Goal: Information Seeking & Learning: Learn about a topic

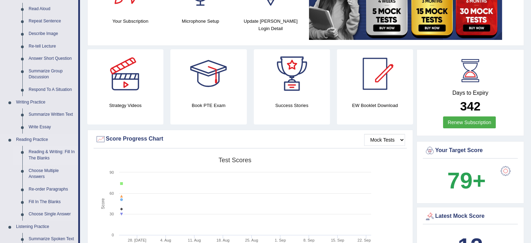
click at [45, 152] on link "Reading & Writing: Fill In The Blanks" at bounding box center [51, 155] width 53 height 19
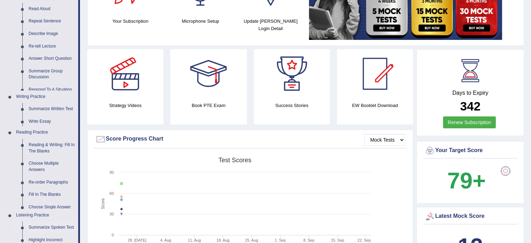
click at [45, 152] on ul "Speaking Practice Read Aloud Repeat Sentence Describe Image Re-tell Lecture Ans…" at bounding box center [39, 165] width 78 height 350
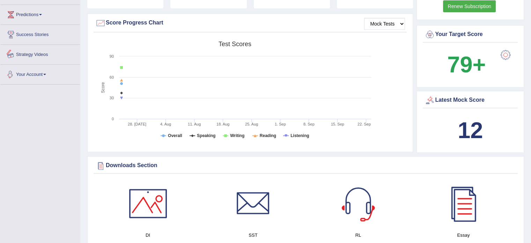
scroll to position [349, 0]
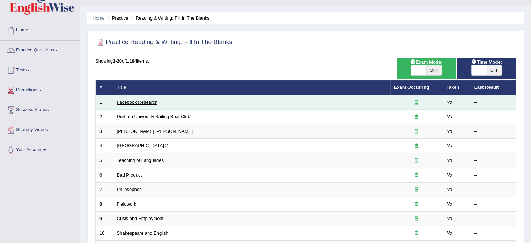
click at [141, 101] on link "Facebook Research" at bounding box center [137, 102] width 41 height 5
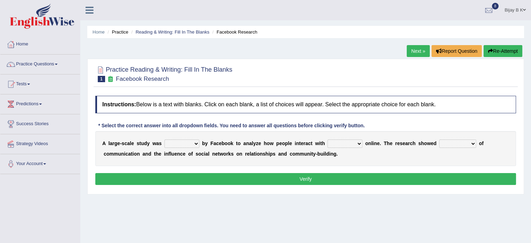
click at [180, 145] on select "surveyed had asked made" at bounding box center [181, 143] width 35 height 8
